Goal: Book appointment/travel/reservation

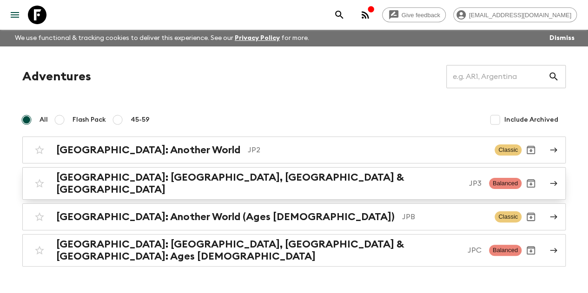
click at [197, 181] on h2 "[GEOGRAPHIC_DATA]: [GEOGRAPHIC_DATA], [GEOGRAPHIC_DATA] & [GEOGRAPHIC_DATA]" at bounding box center [258, 184] width 405 height 24
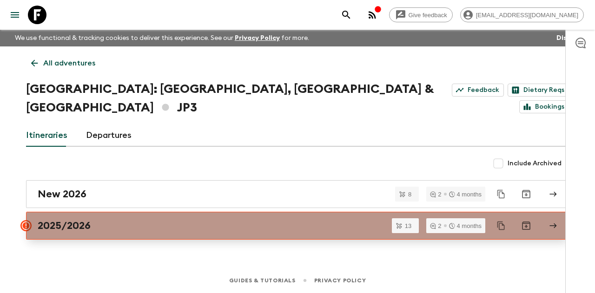
click at [83, 220] on h2 "2025/2026" at bounding box center [64, 226] width 53 height 12
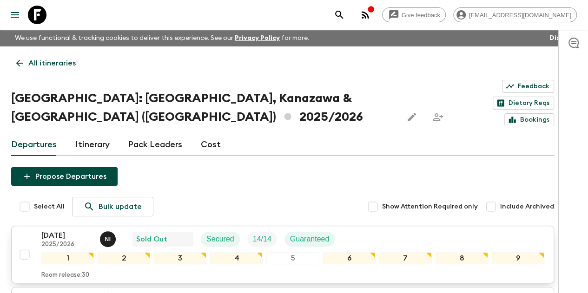
click at [368, 230] on div "[DATE] 2025/2026 N I Sold Out Secured 14 / 14 Guaranteed" at bounding box center [292, 239] width 503 height 19
